Goal: Browse casually

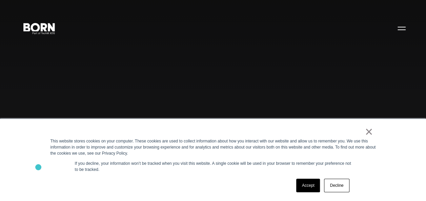
click at [38, 167] on div "× This website stores cookies on your computer. These cookies are used to colle…" at bounding box center [213, 160] width 426 height 82
click at [36, 157] on div "× This website stores cookies on your computer. These cookies are used to colle…" at bounding box center [213, 160] width 426 height 82
click at [37, 145] on div "× This website stores cookies on your computer. These cookies are used to colle…" at bounding box center [213, 160] width 426 height 82
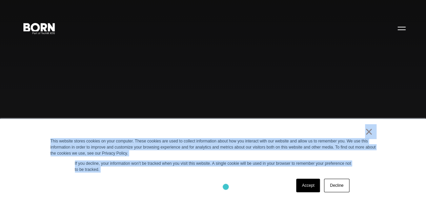
drag, startPoint x: 42, startPoint y: 136, endPoint x: 226, endPoint y: 187, distance: 190.5
click at [226, 187] on div "× This website stores cookies on your computer. These cookies are used to colle…" at bounding box center [213, 160] width 426 height 82
click at [126, 190] on div "Accept Decline" at bounding box center [200, 186] width 301 height 18
drag, startPoint x: 292, startPoint y: 131, endPoint x: 358, endPoint y: 196, distance: 92.2
click at [358, 196] on div "× This website stores cookies on your computer. These cookies are used to colle…" at bounding box center [213, 160] width 339 height 82
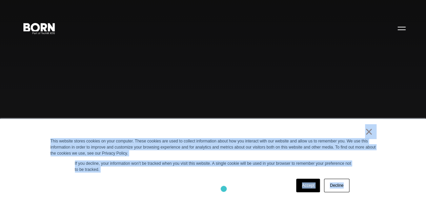
click at [224, 189] on div "Accept Decline" at bounding box center [200, 186] width 301 height 18
drag, startPoint x: 346, startPoint y: 138, endPoint x: 365, endPoint y: 179, distance: 45.5
click at [365, 179] on div "× This website stores cookies on your computer. These cookies are used to colle…" at bounding box center [213, 160] width 339 height 82
click at [253, 182] on div "Accept Decline" at bounding box center [200, 186] width 301 height 18
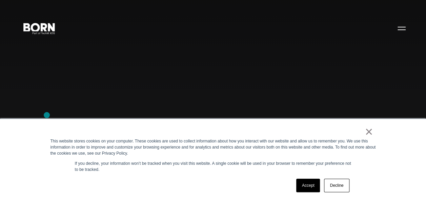
click at [47, 115] on div "Combining creative, content, and commerce to drive change. Imagine, build, and …" at bounding box center [213, 100] width 426 height 201
click at [23, 154] on div "× This website stores cookies on your computer. These cookies are used to colle…" at bounding box center [213, 160] width 426 height 82
click at [47, 133] on div "× This website stores cookies on your computer. These cookies are used to colle…" at bounding box center [213, 160] width 339 height 82
click at [81, 92] on div "Combining creative, content, and commerce to drive change. Imagine, build, and …" at bounding box center [213, 100] width 426 height 201
